Goal: Information Seeking & Learning: Learn about a topic

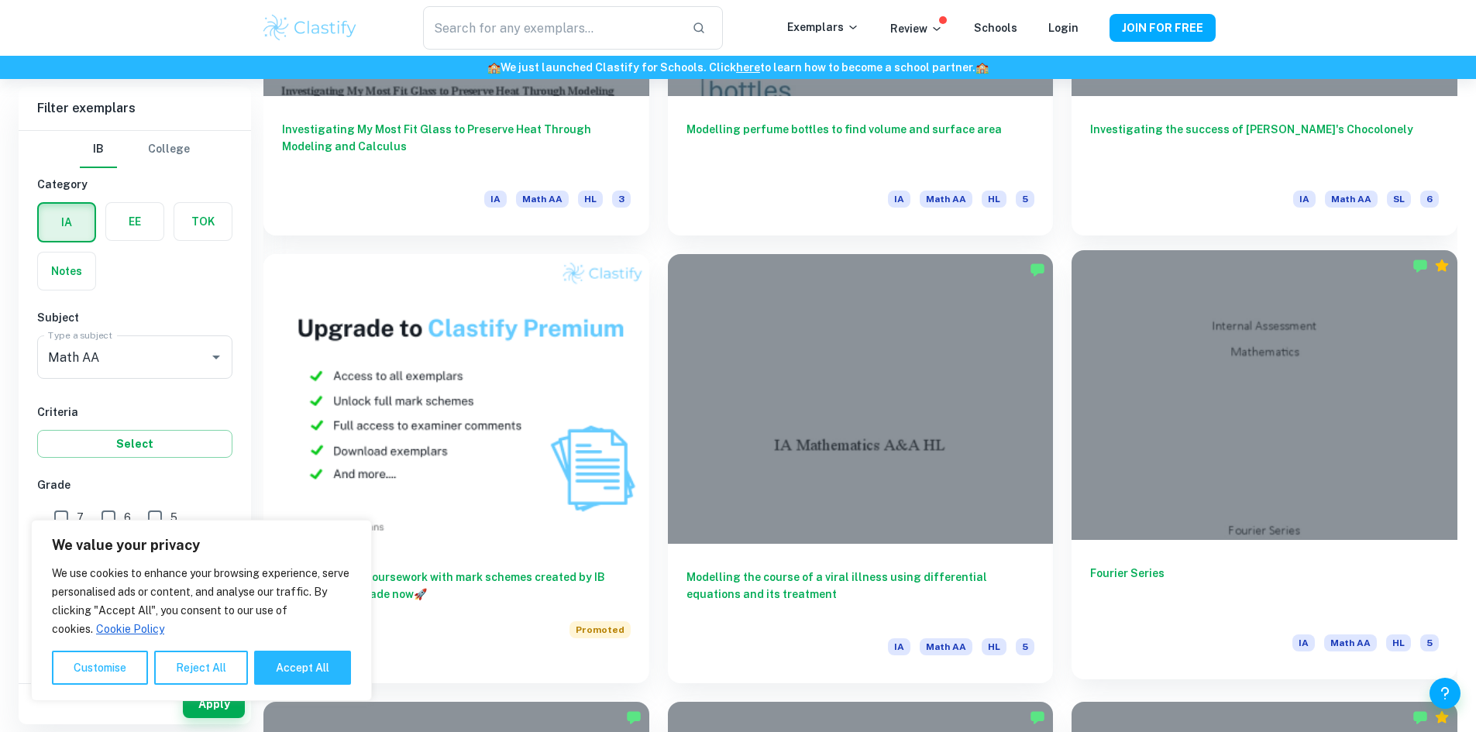
scroll to position [1239, 0]
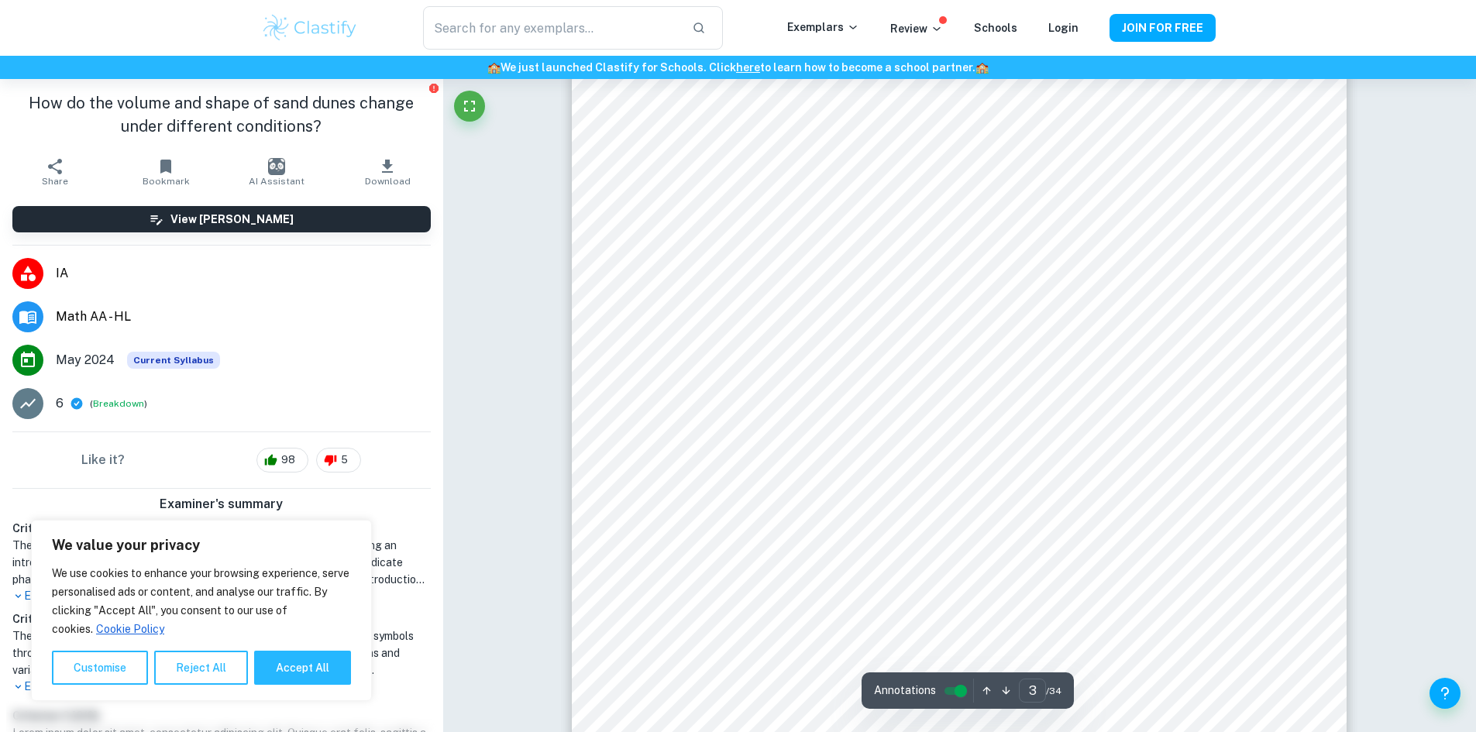
scroll to position [2866, 0]
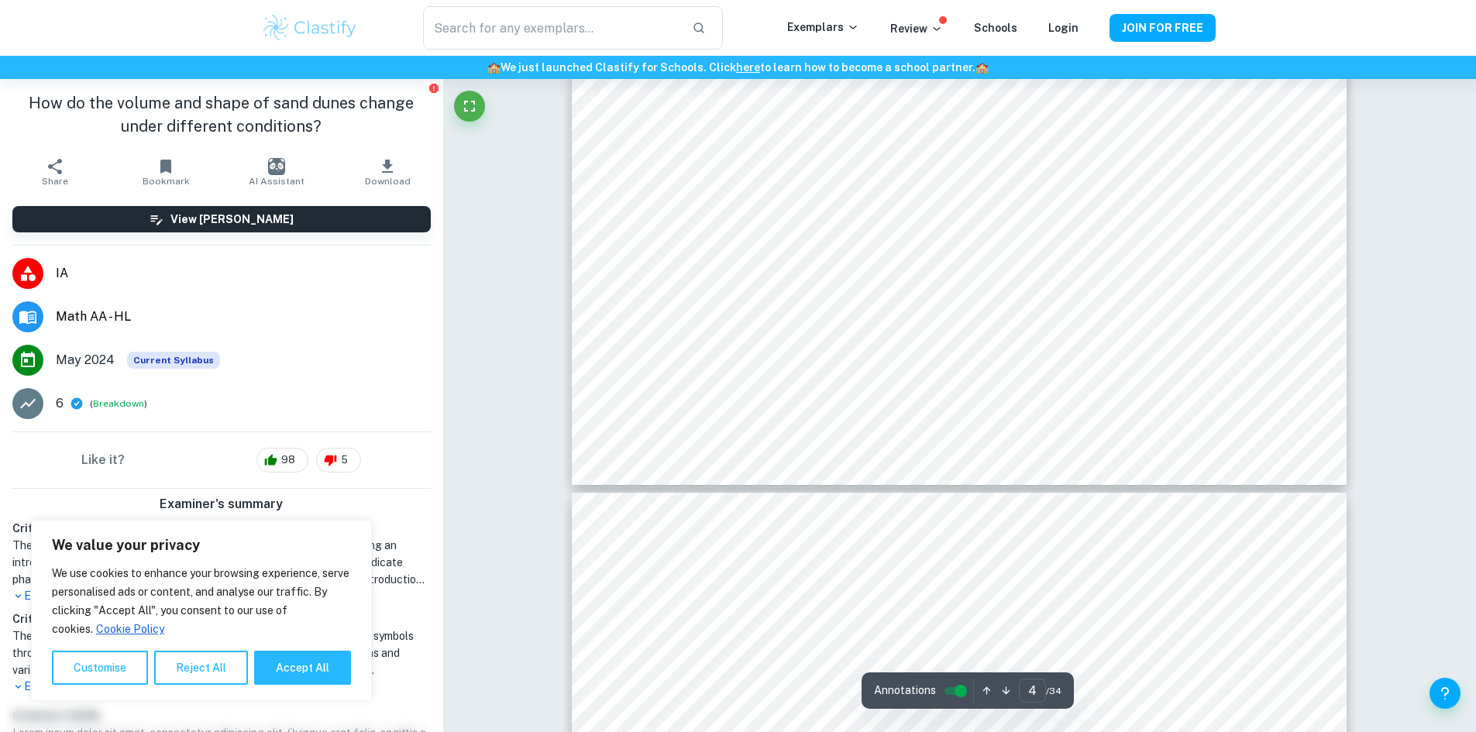
type input "5"
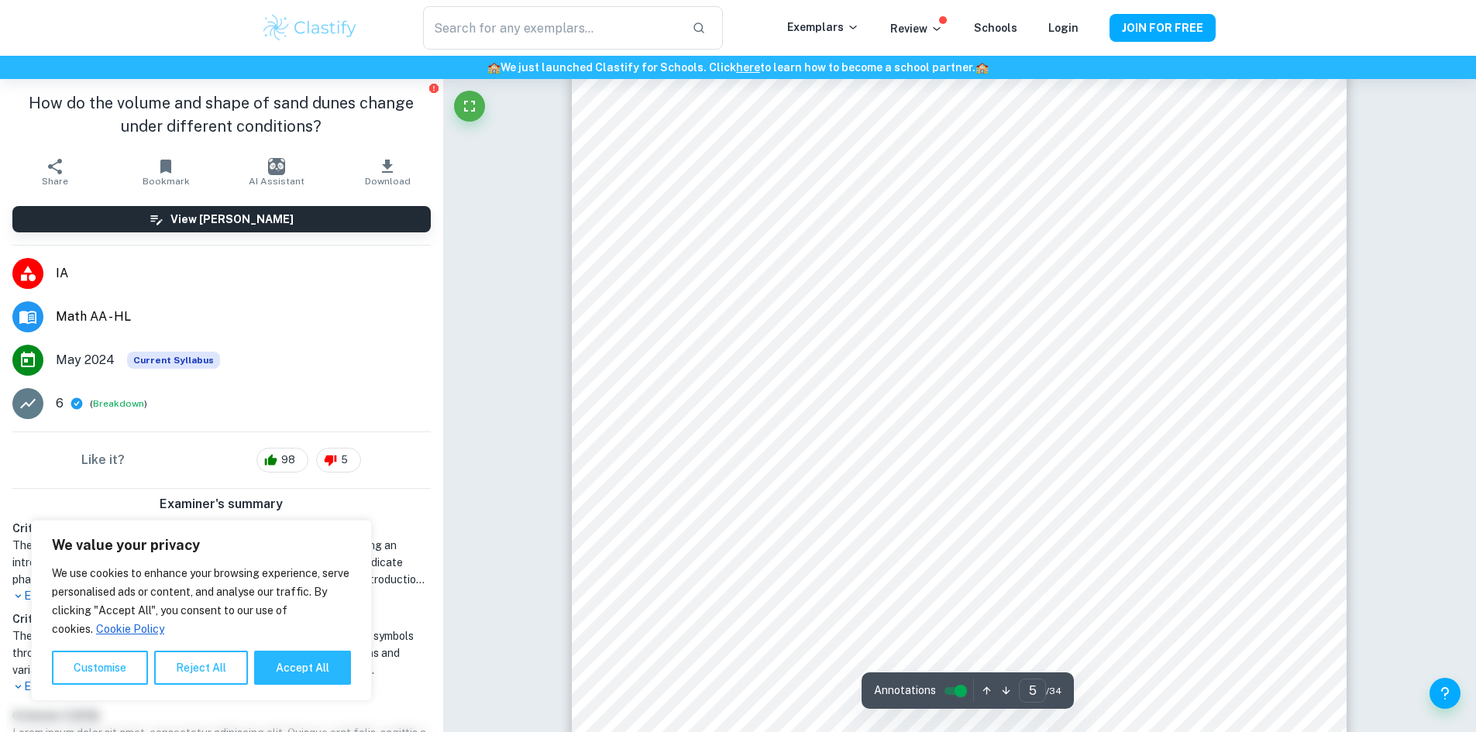
scroll to position [5113, 0]
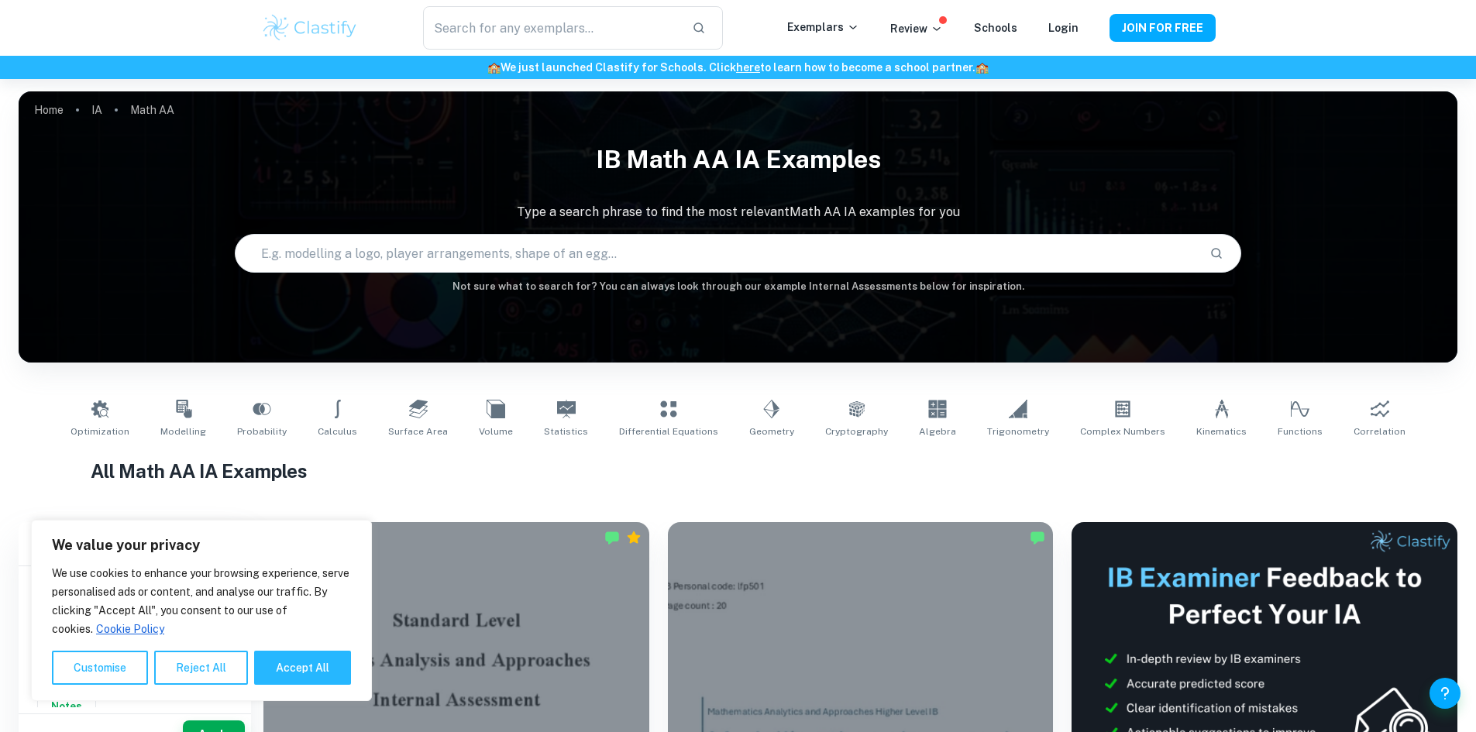
click at [142, 115] on p "Math AA" at bounding box center [152, 109] width 44 height 17
click at [147, 112] on p "Math AA" at bounding box center [152, 109] width 44 height 17
click at [154, 108] on p "Math AA" at bounding box center [152, 109] width 44 height 17
click at [56, 108] on link "Home" at bounding box center [48, 110] width 29 height 22
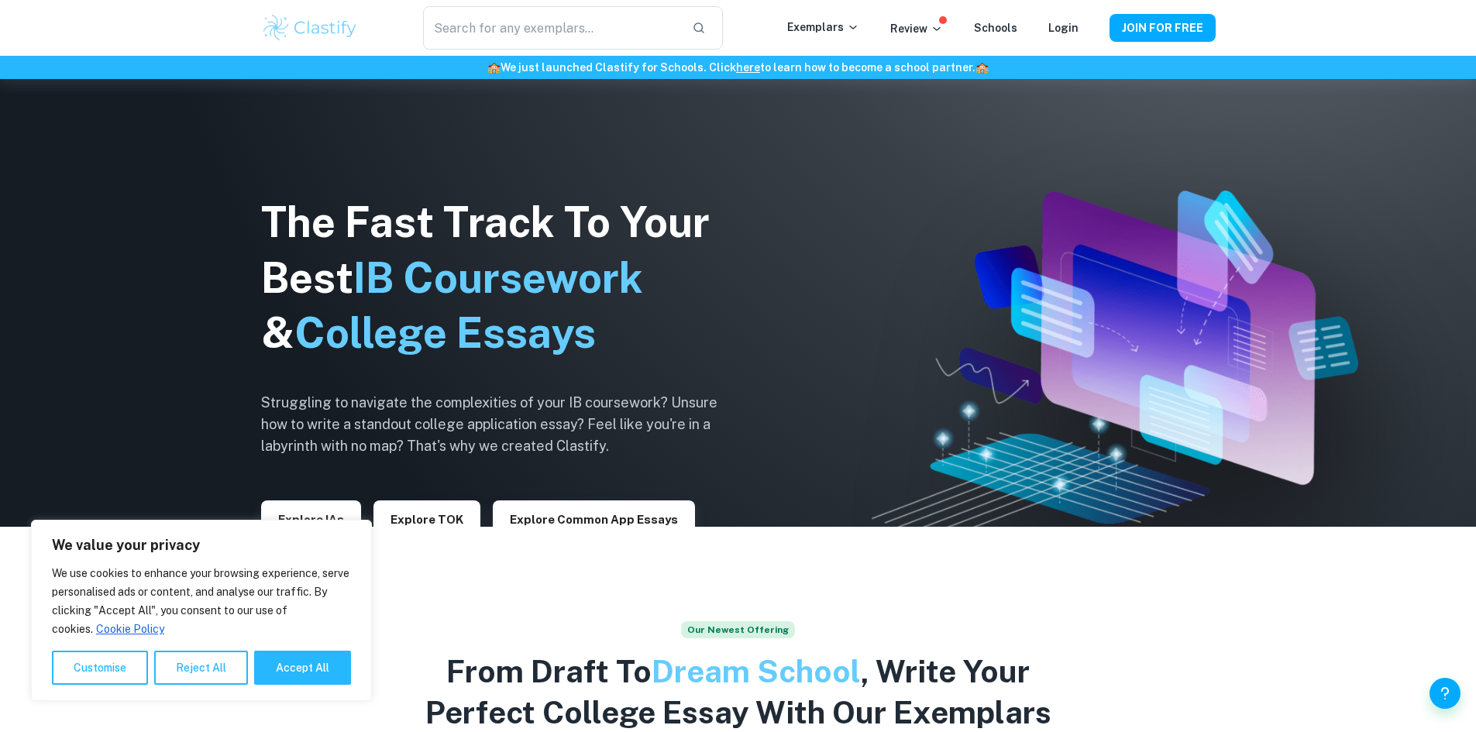
scroll to position [232, 0]
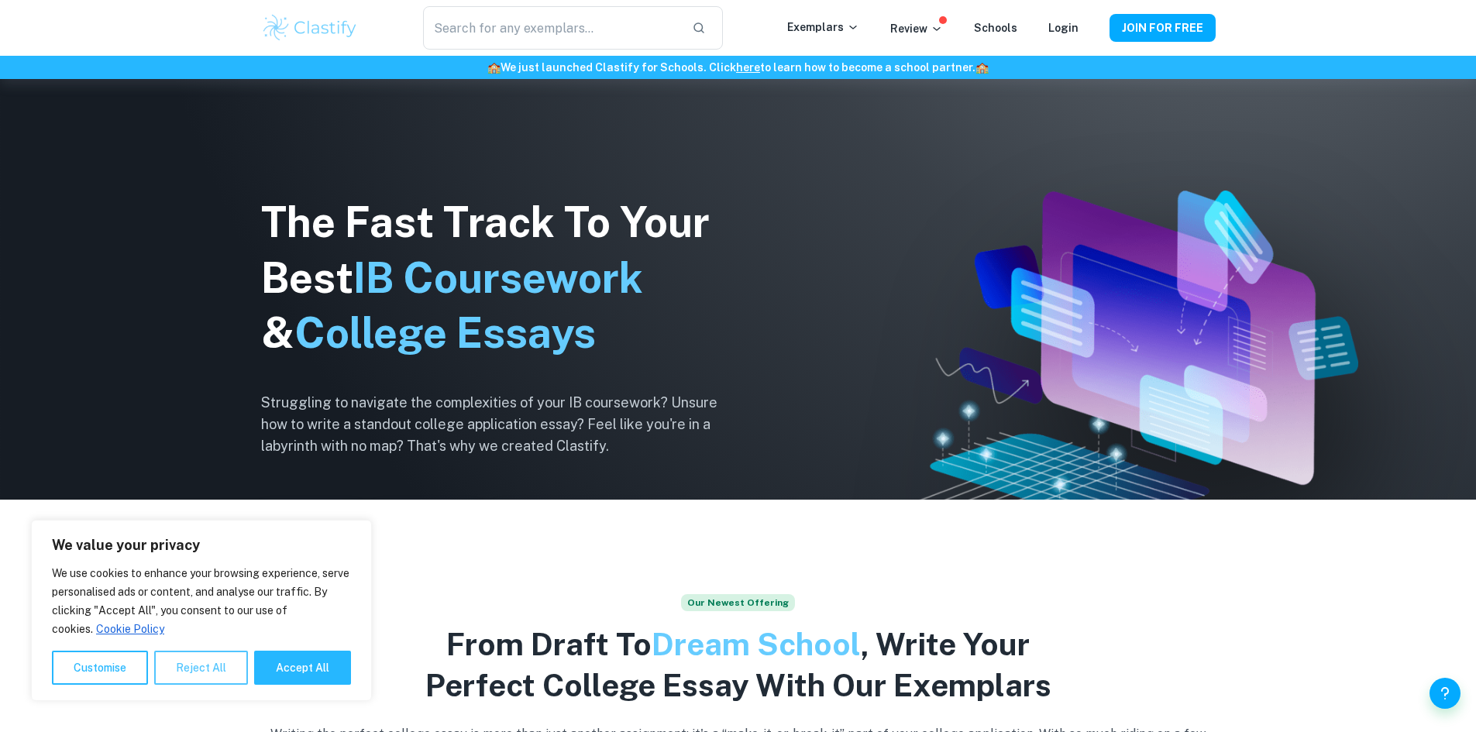
click at [217, 661] on button "Reject All" at bounding box center [201, 668] width 94 height 34
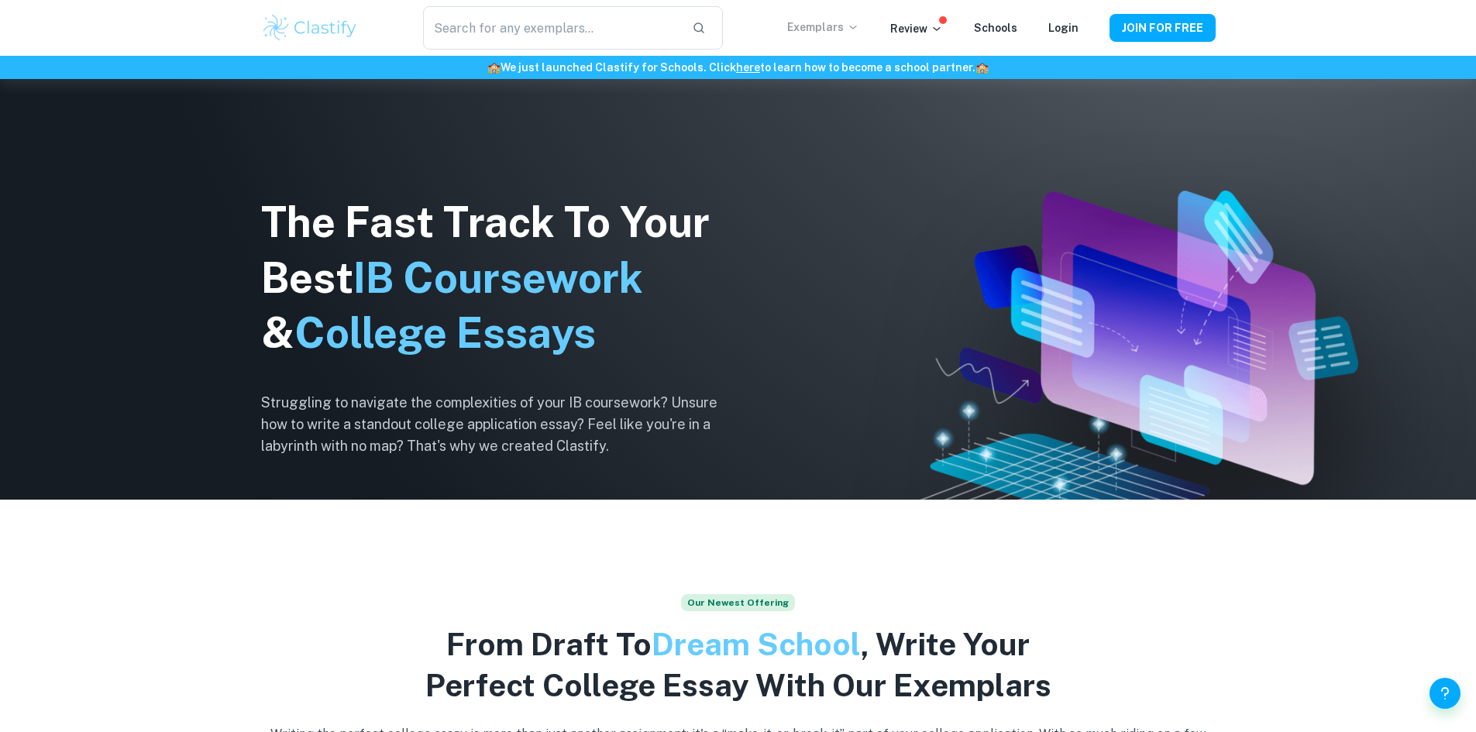
click at [858, 21] on p "Exemplars" at bounding box center [823, 27] width 72 height 17
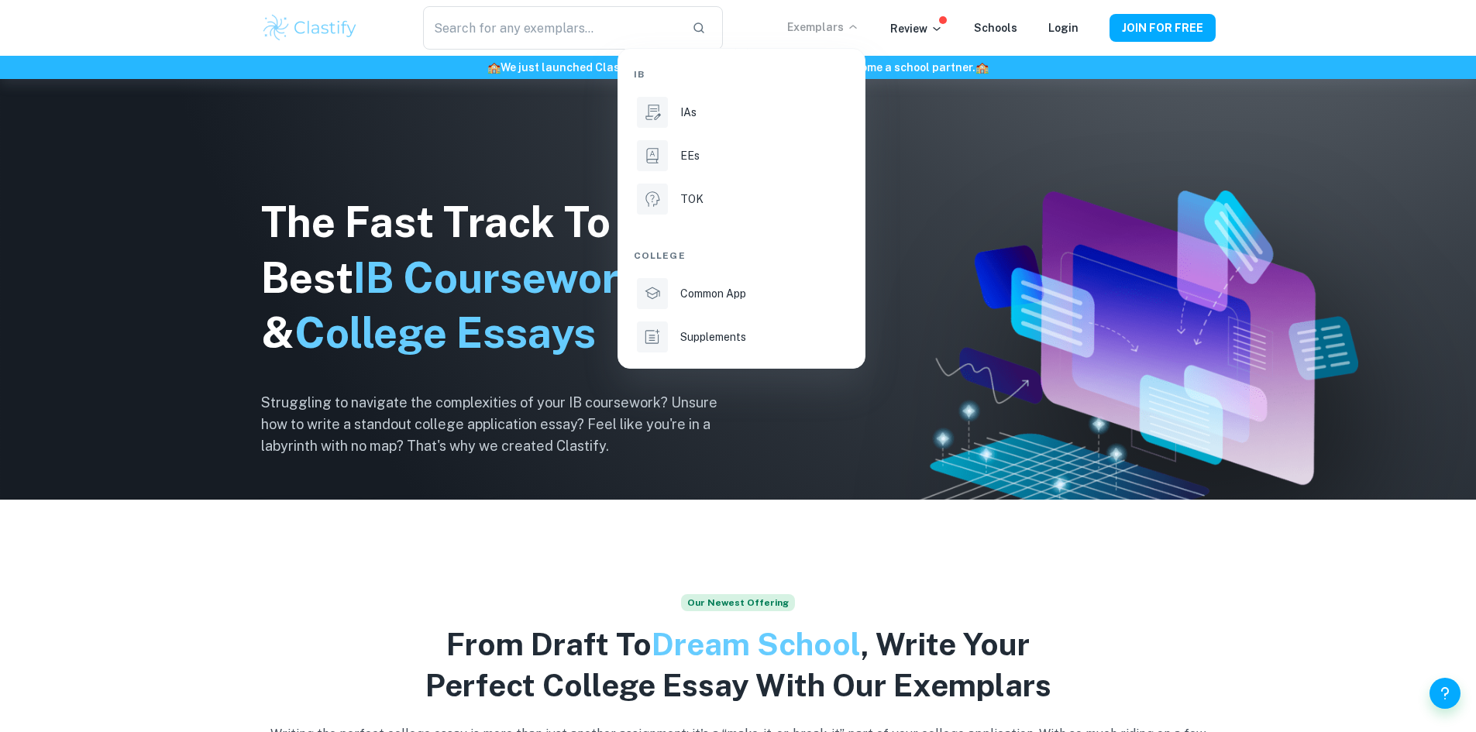
click at [926, 31] on div at bounding box center [738, 366] width 1476 height 732
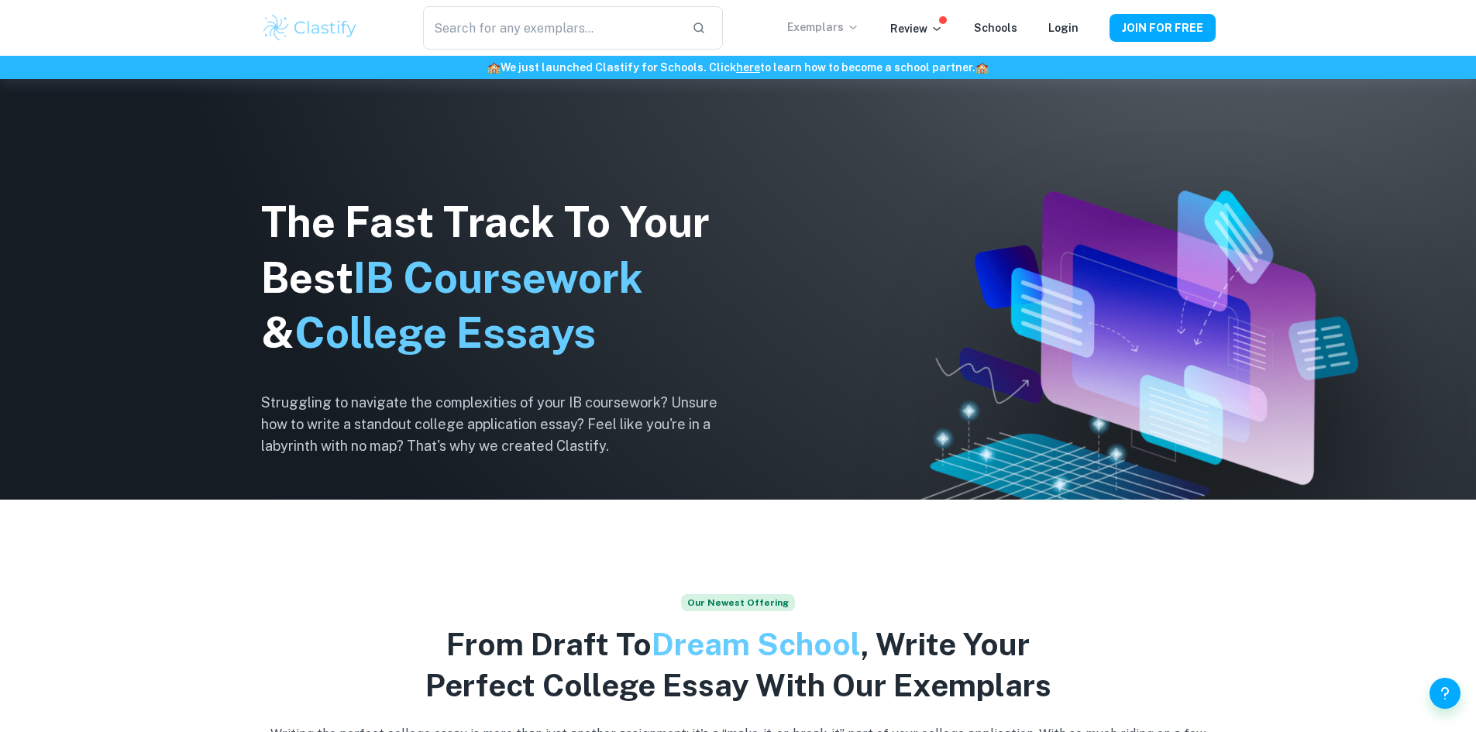
click at [930, 29] on p "Review" at bounding box center [916, 28] width 53 height 17
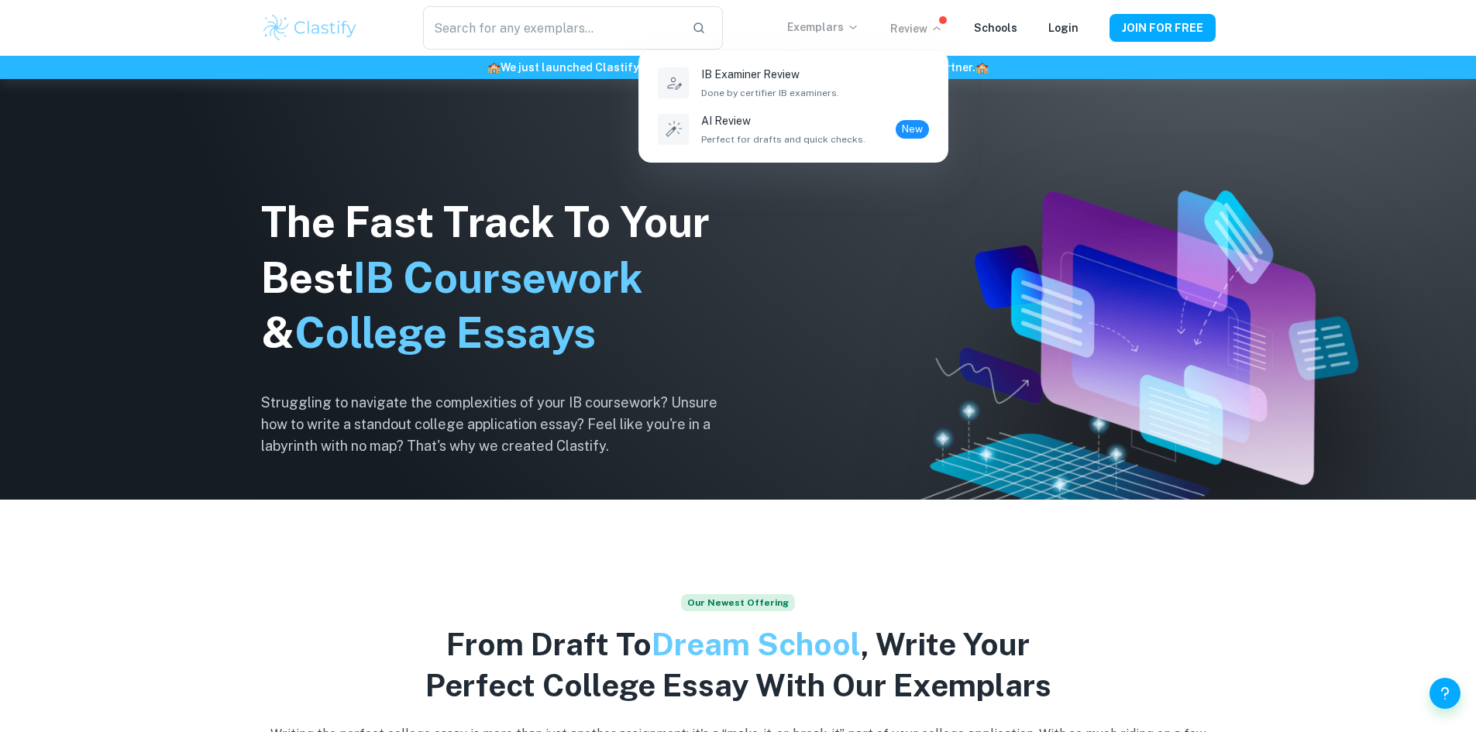
click at [653, 579] on div at bounding box center [738, 366] width 1476 height 732
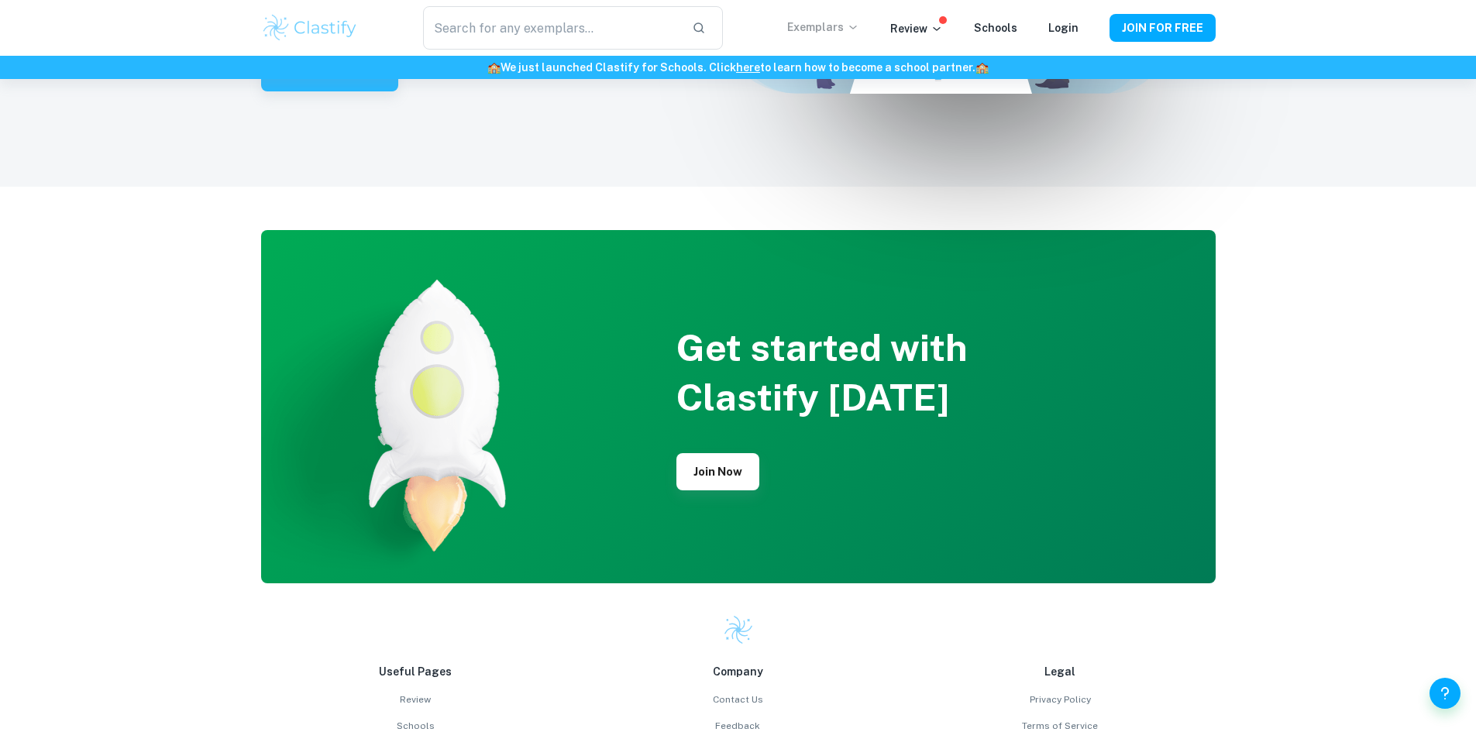
scroll to position [3978, 0]
